Goal: Task Accomplishment & Management: Use online tool/utility

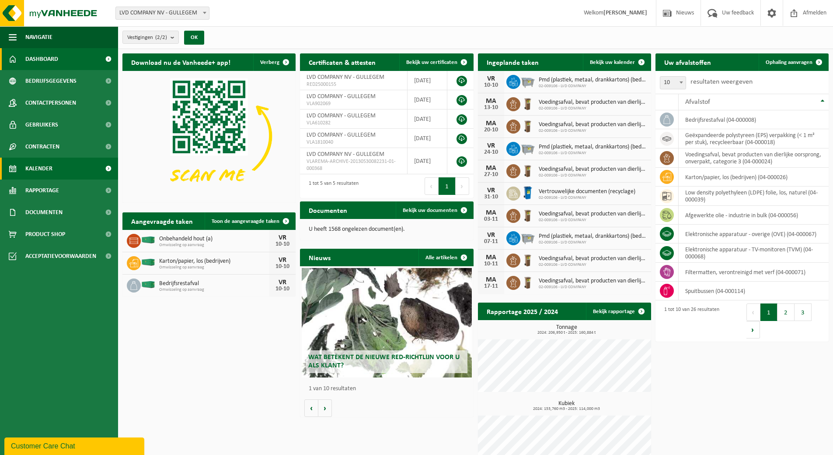
click at [42, 172] on span "Kalender" at bounding box center [38, 168] width 27 height 22
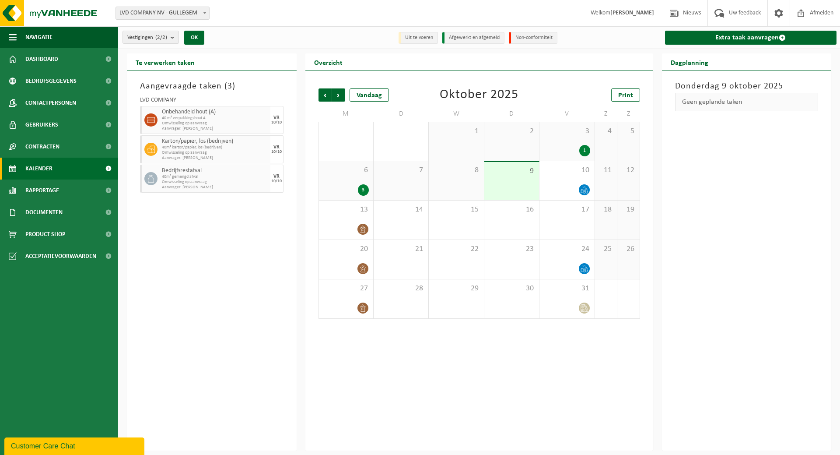
click at [66, 166] on link "Kalender" at bounding box center [59, 168] width 118 height 22
click at [42, 165] on span "Kalender" at bounding box center [38, 168] width 27 height 22
click at [773, 41] on link "Extra taak aanvragen" at bounding box center [751, 38] width 172 height 14
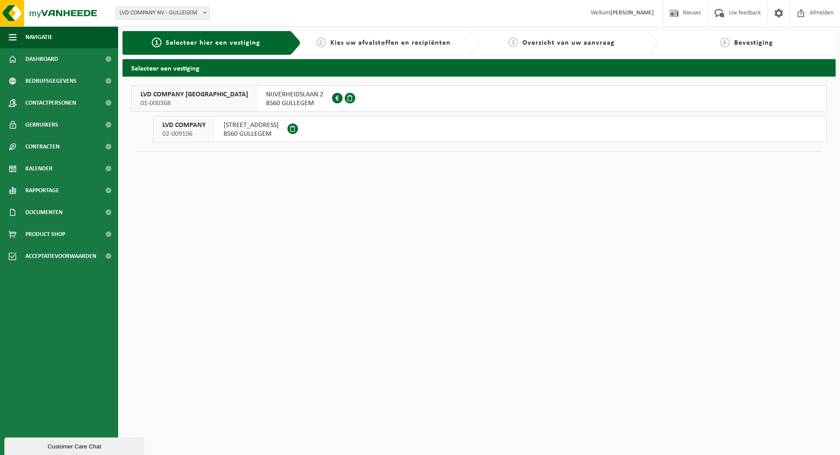
drag, startPoint x: 57, startPoint y: 167, endPoint x: 446, endPoint y: 313, distance: 415.5
click at [458, 318] on html "Vestiging: LVD COMPANY NV - GULLEGEM LVD COMPANY - GULLEGEM LVD COMPANY NV - GU…" at bounding box center [420, 227] width 840 height 455
click at [262, 133] on span "8560 GULLEGEM" at bounding box center [251, 133] width 55 height 9
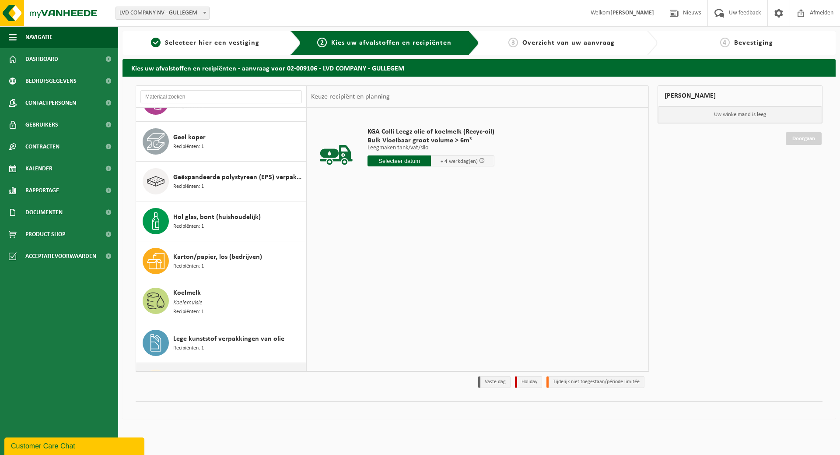
scroll to position [220, 0]
